Goal: Transaction & Acquisition: Download file/media

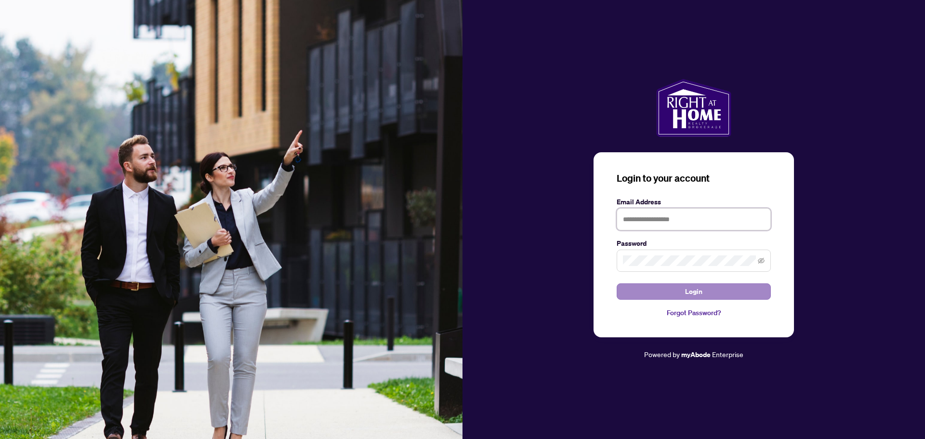
type input "**********"
click at [707, 290] on button "Login" at bounding box center [694, 291] width 154 height 16
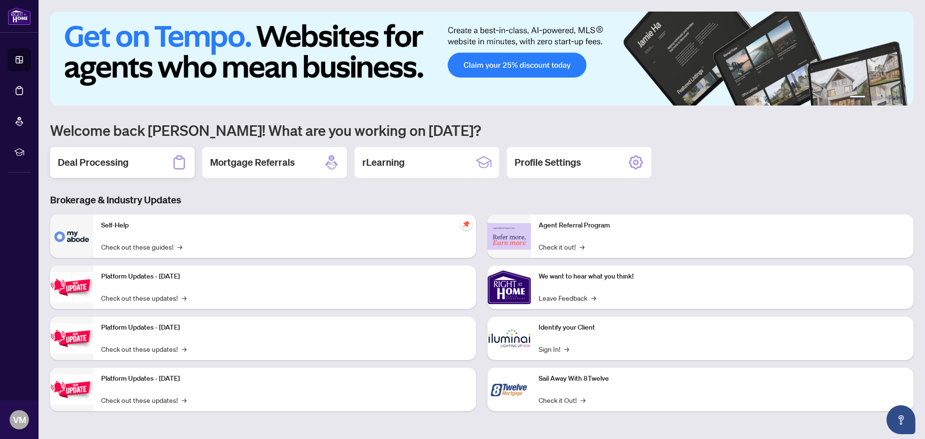
click at [126, 165] on h2 "Deal Processing" at bounding box center [93, 162] width 71 height 13
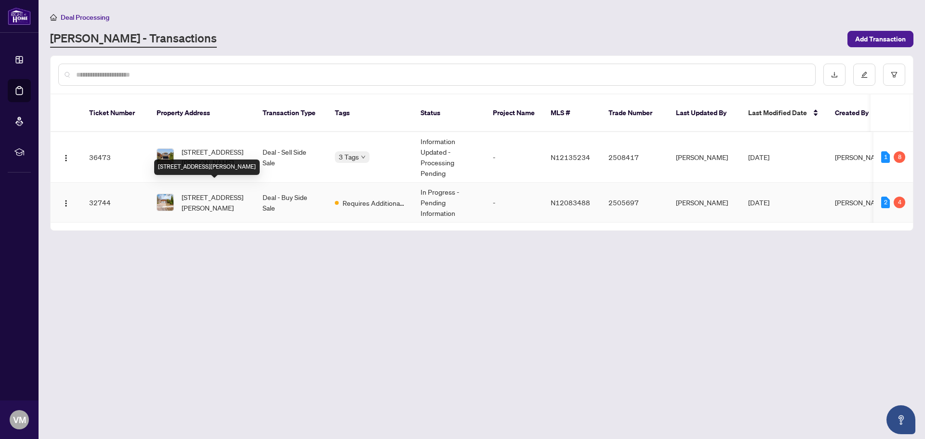
click at [200, 192] on span "[STREET_ADDRESS][PERSON_NAME]" at bounding box center [215, 202] width 66 height 21
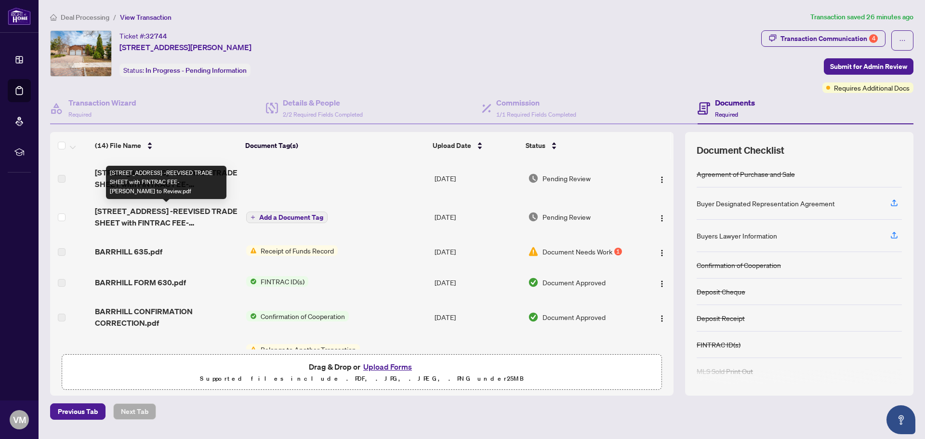
click at [164, 213] on span "[STREET_ADDRESS] -REEVISED TRADE SHEET with FINTRAC FEE- [PERSON_NAME] to Revie…" at bounding box center [166, 216] width 143 height 23
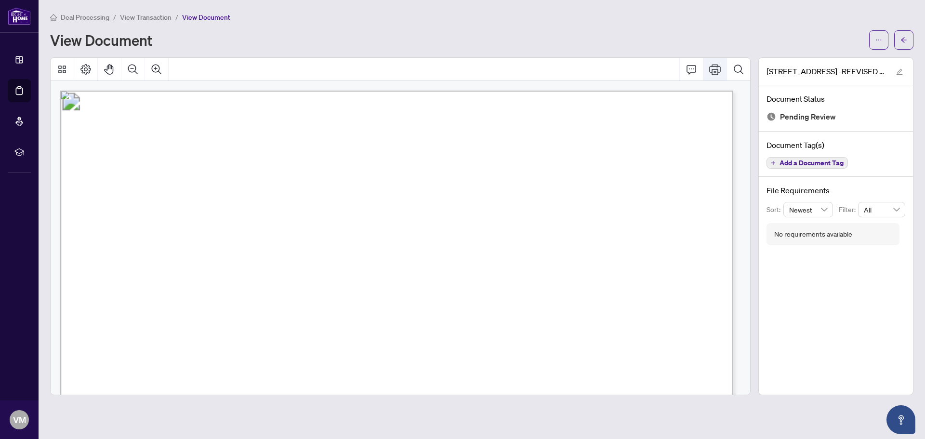
click at [714, 66] on icon "Print" at bounding box center [715, 69] width 12 height 11
click at [712, 66] on icon "Print" at bounding box center [715, 70] width 12 height 12
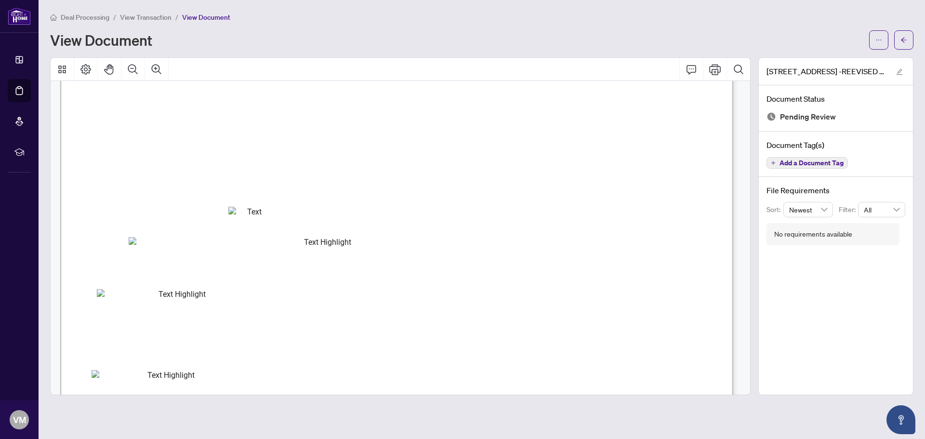
scroll to position [241, 0]
click at [713, 67] on icon "Print" at bounding box center [715, 70] width 12 height 12
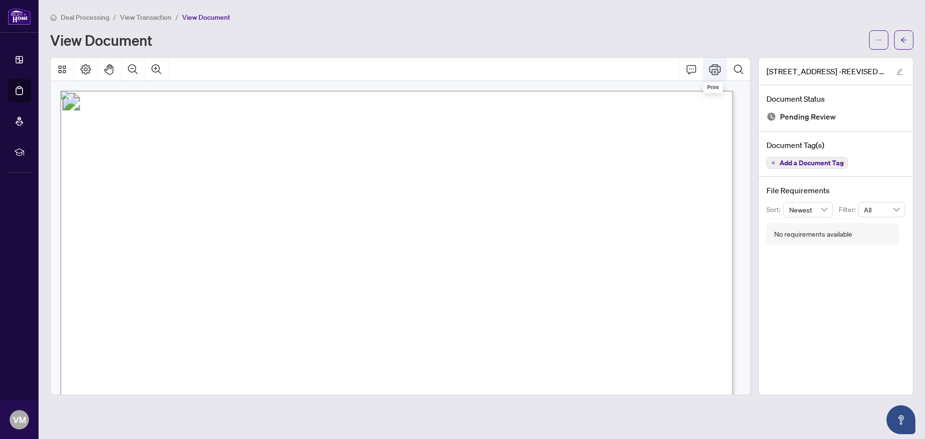
click at [714, 69] on icon "Print" at bounding box center [715, 69] width 12 height 11
click at [843, 288] on div "[STREET_ADDRESS] -REEVISED TRADE SHEET with FINTRAC FEE- [PERSON_NAME] to Revie…" at bounding box center [835, 226] width 155 height 338
click at [842, 287] on div "[STREET_ADDRESS] -REEVISED TRADE SHEET with FINTRAC FEE- [PERSON_NAME] to Revie…" at bounding box center [835, 226] width 155 height 338
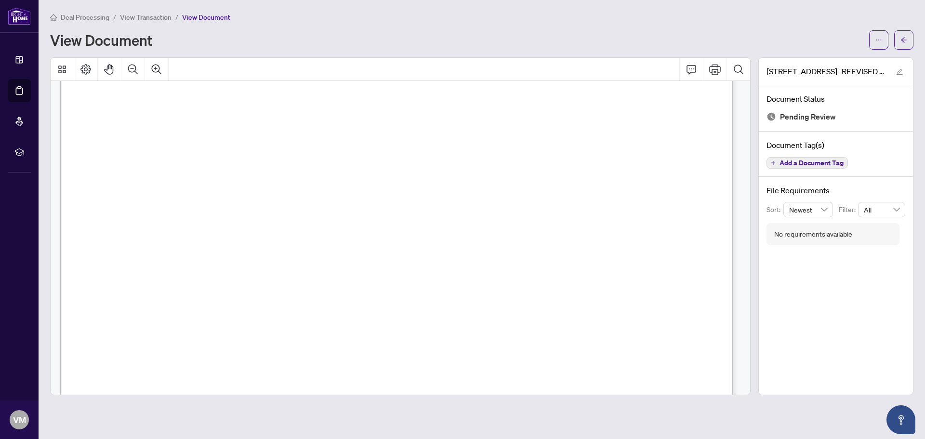
scroll to position [48, 0]
click at [471, 232] on span "ON, [GEOGRAPHIC_DATA]" at bounding box center [427, 234] width 87 height 7
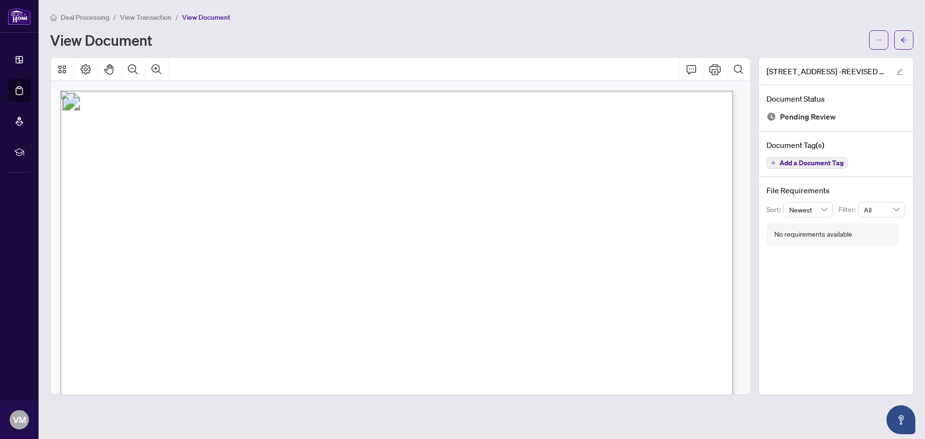
scroll to position [0, 0]
click at [717, 67] on icon "Print" at bounding box center [715, 69] width 12 height 11
click at [710, 69] on icon "Print" at bounding box center [715, 70] width 12 height 12
click at [711, 66] on icon "Print" at bounding box center [715, 70] width 12 height 12
click at [718, 68] on icon "Print" at bounding box center [715, 70] width 12 height 12
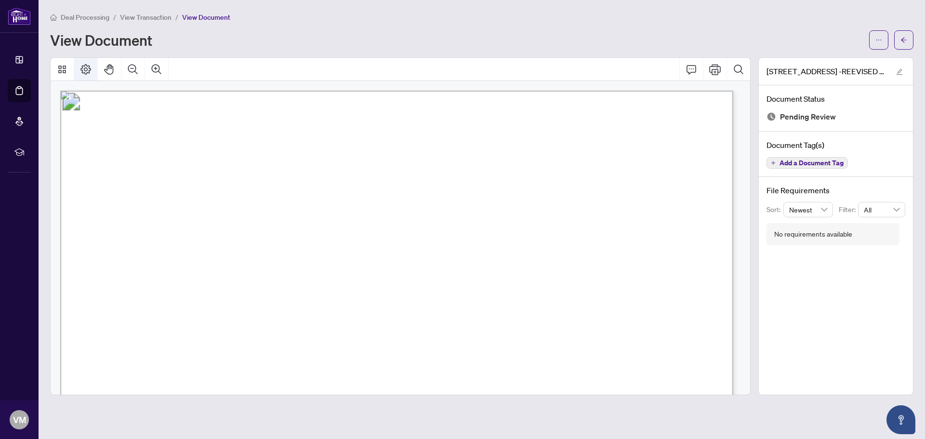
click at [88, 68] on icon "Page Layout" at bounding box center [86, 70] width 12 height 12
click at [876, 43] on span "button" at bounding box center [878, 39] width 7 height 15
click at [848, 63] on span "Download" at bounding box center [843, 60] width 73 height 11
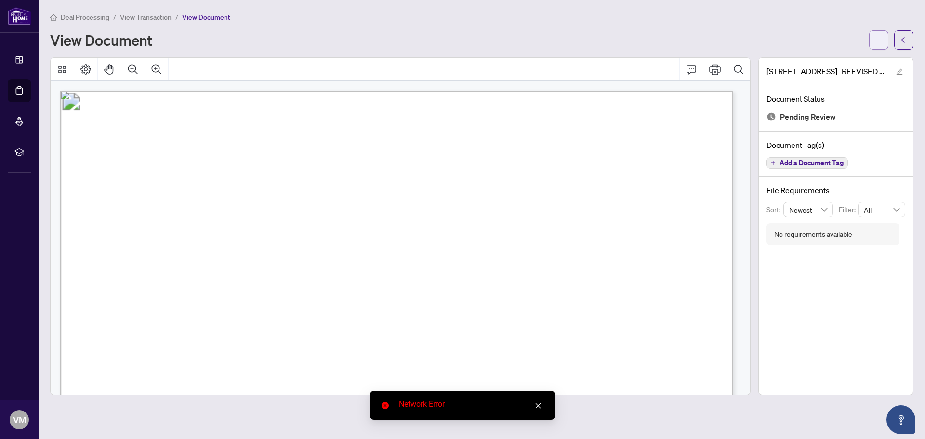
click at [872, 34] on button "button" at bounding box center [878, 39] width 19 height 19
click at [823, 63] on span "Download" at bounding box center [843, 60] width 73 height 11
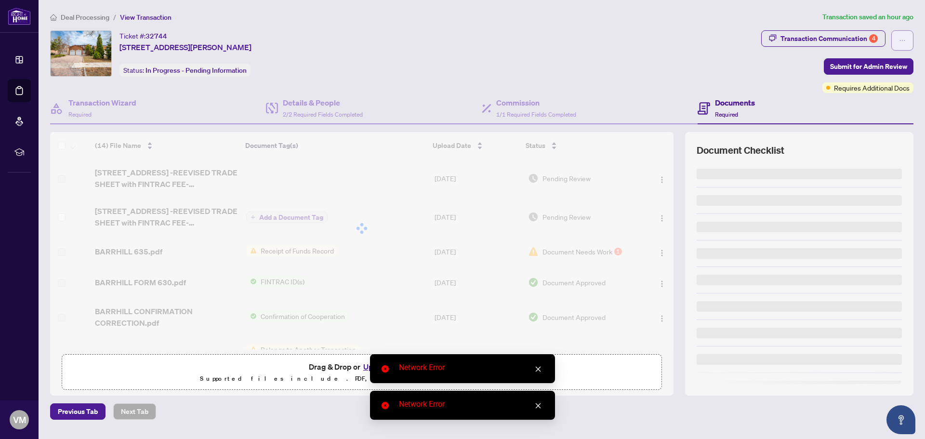
click at [899, 40] on icon "ellipsis" at bounding box center [902, 40] width 7 height 7
click at [727, 70] on div "Ticket #: 32744 [STREET_ADDRESS][PERSON_NAME] Status: In Progress - Pending Inf…" at bounding box center [403, 53] width 707 height 46
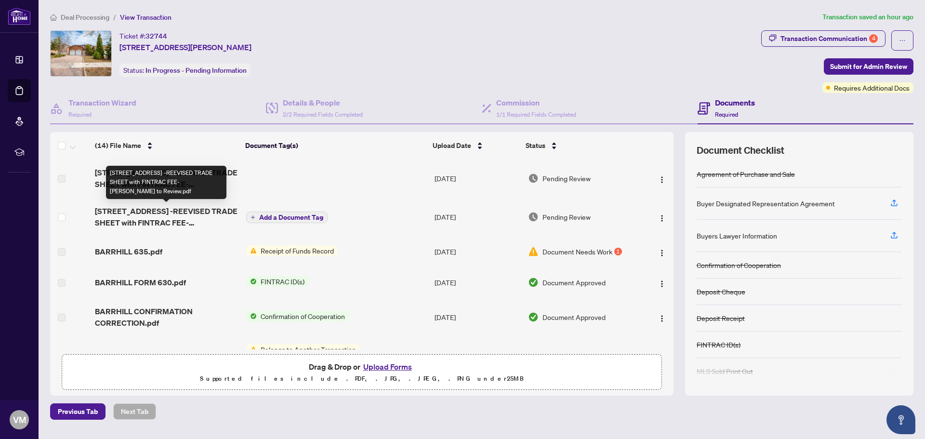
click at [161, 213] on span "[STREET_ADDRESS] -REEVISED TRADE SHEET with FINTRAC FEE- [PERSON_NAME] to Revie…" at bounding box center [166, 216] width 143 height 23
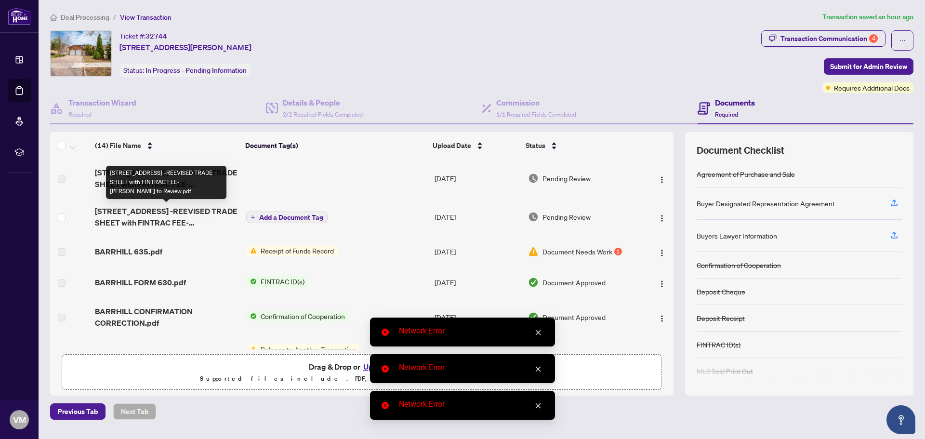
click at [141, 213] on span "[STREET_ADDRESS] -REEVISED TRADE SHEET with FINTRAC FEE- [PERSON_NAME] to Revie…" at bounding box center [166, 216] width 143 height 23
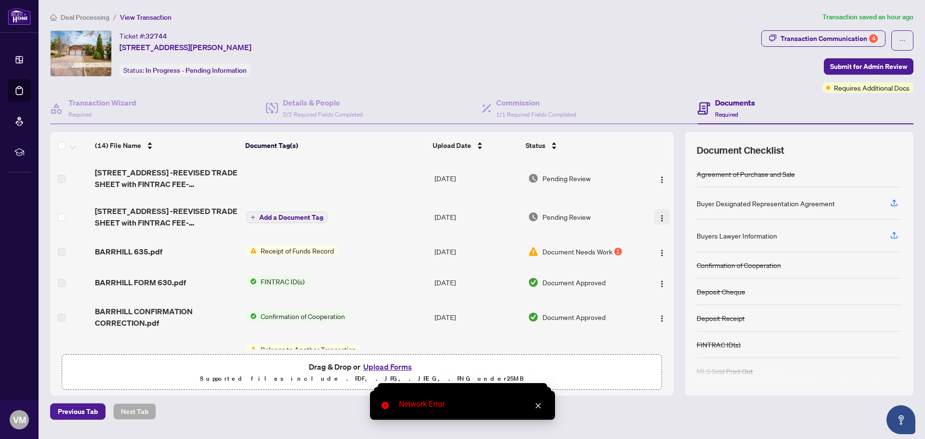
click at [659, 218] on img "button" at bounding box center [662, 218] width 8 height 8
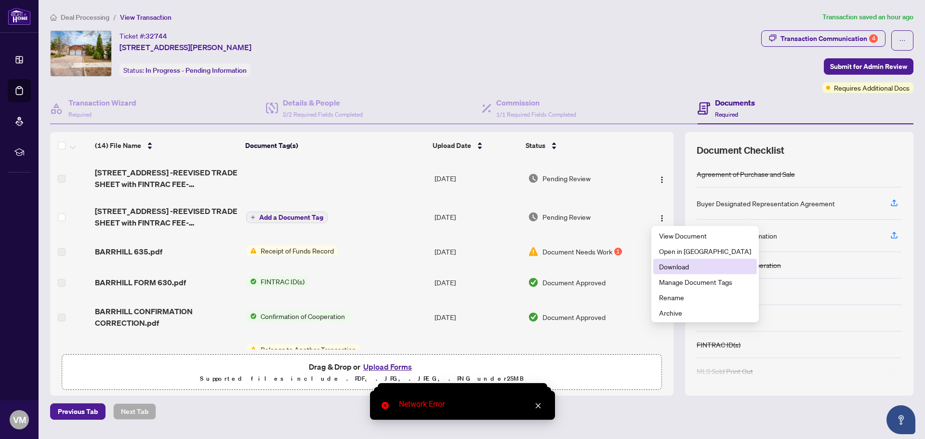
click at [679, 265] on span "Download" at bounding box center [705, 266] width 92 height 11
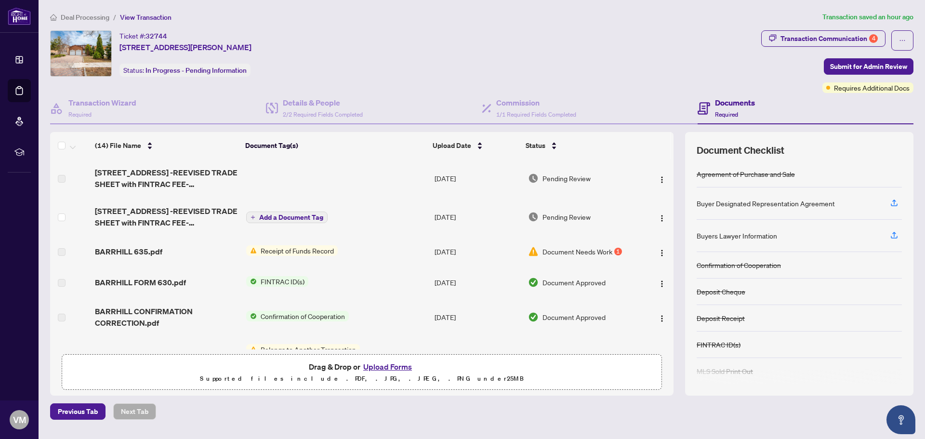
click at [166, 213] on span "[STREET_ADDRESS] -REEVISED TRADE SHEET with FINTRAC FEE- [PERSON_NAME] to Revie…" at bounding box center [166, 216] width 143 height 23
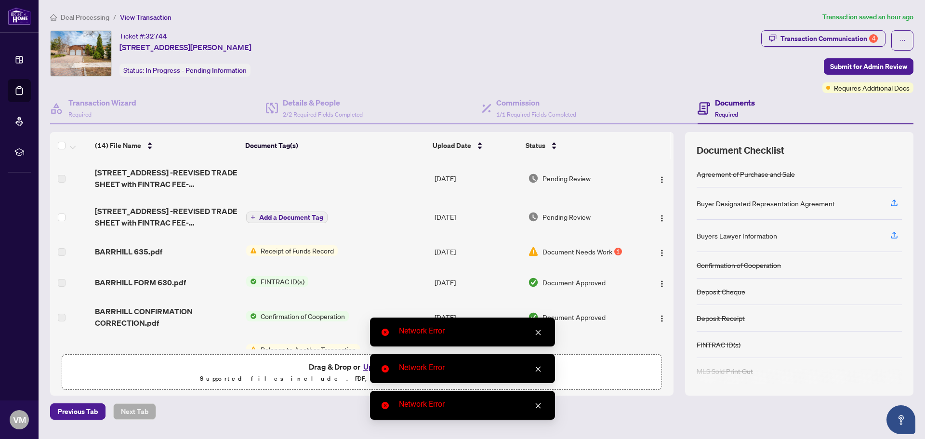
click at [540, 333] on icon "close" at bounding box center [538, 332] width 7 height 7
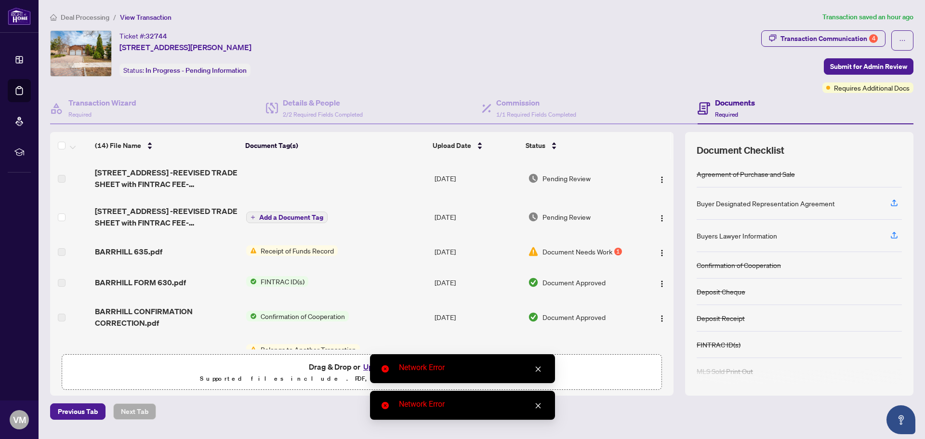
click at [536, 371] on icon "close" at bounding box center [538, 369] width 7 height 7
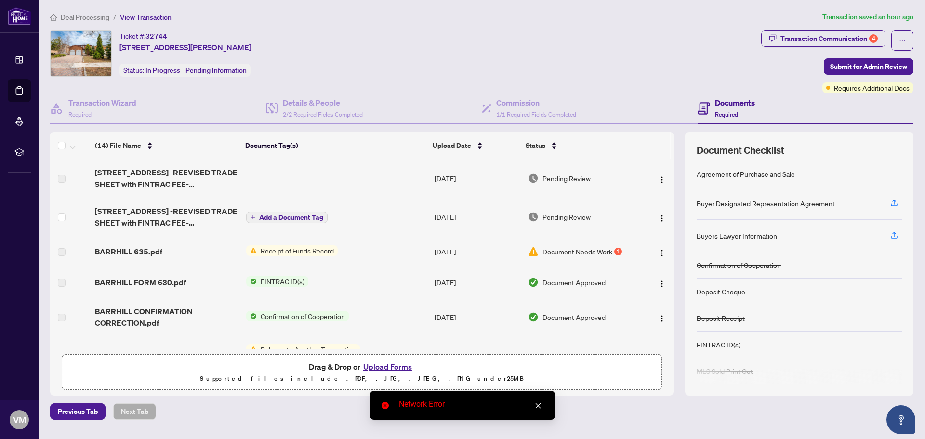
click at [536, 404] on icon "close" at bounding box center [538, 405] width 7 height 7
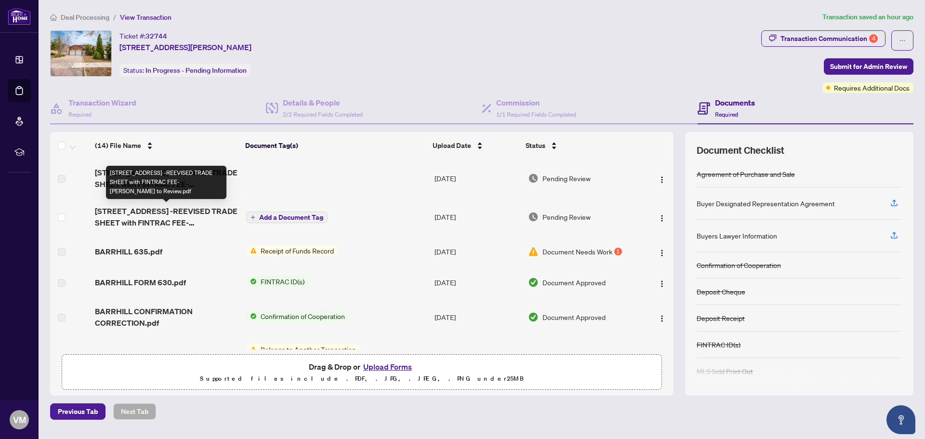
click at [153, 215] on span "[STREET_ADDRESS] -REEVISED TRADE SHEET with FINTRAC FEE- [PERSON_NAME] to Revie…" at bounding box center [166, 216] width 143 height 23
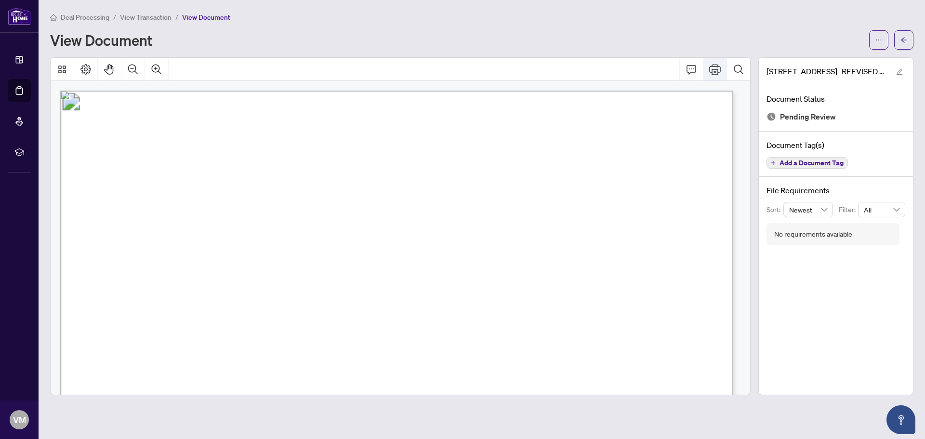
click at [717, 66] on icon "Print" at bounding box center [715, 69] width 12 height 11
click at [880, 34] on span "button" at bounding box center [878, 39] width 7 height 15
click at [836, 66] on span "Download" at bounding box center [843, 60] width 73 height 11
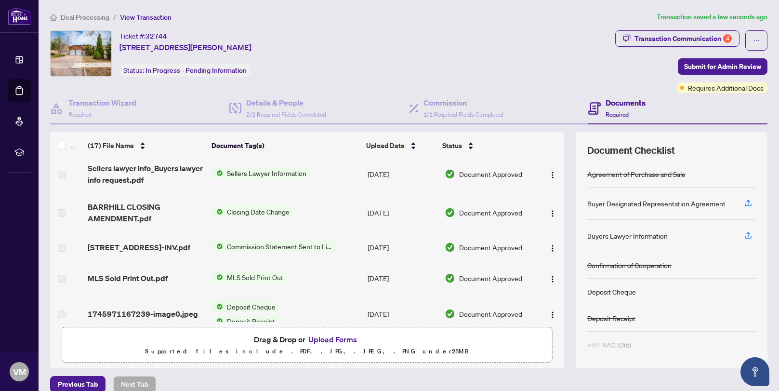
scroll to position [438, 0]
